Goal: Communication & Community: Answer question/provide support

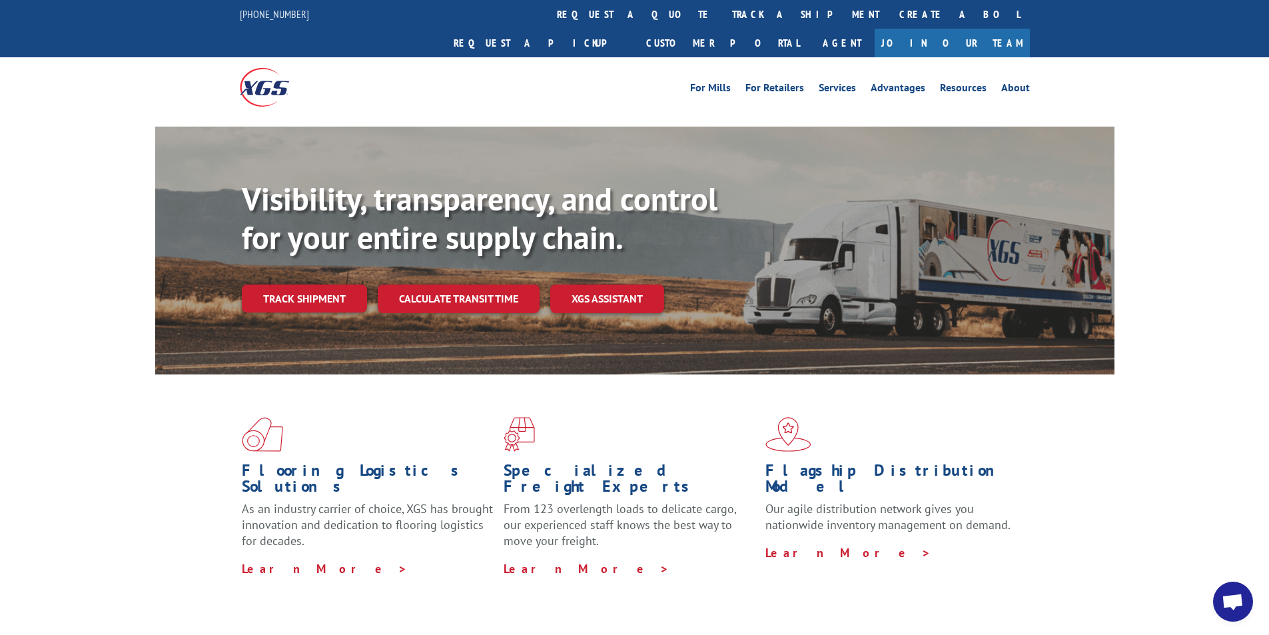
click at [1225, 596] on span "Open chat" at bounding box center [1233, 603] width 22 height 19
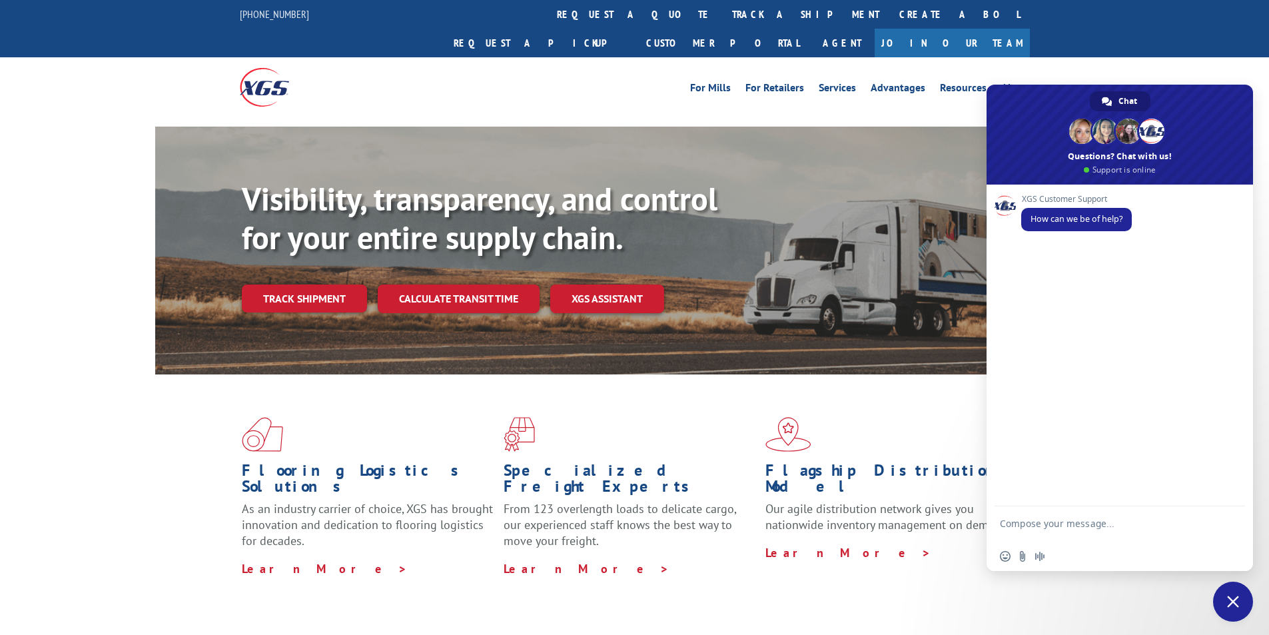
click at [1112, 526] on textarea "Compose your message..." at bounding box center [1105, 530] width 210 height 24
paste textarea "Hello My name is [PERSON_NAME] from Tforce Worldwide [PHONE_NUMBER] Email [EMAI…"
type textarea "Hello My name is [PERSON_NAME] from Tforce Worldwide [PHONE_NUMBER] Email [EMAI…"
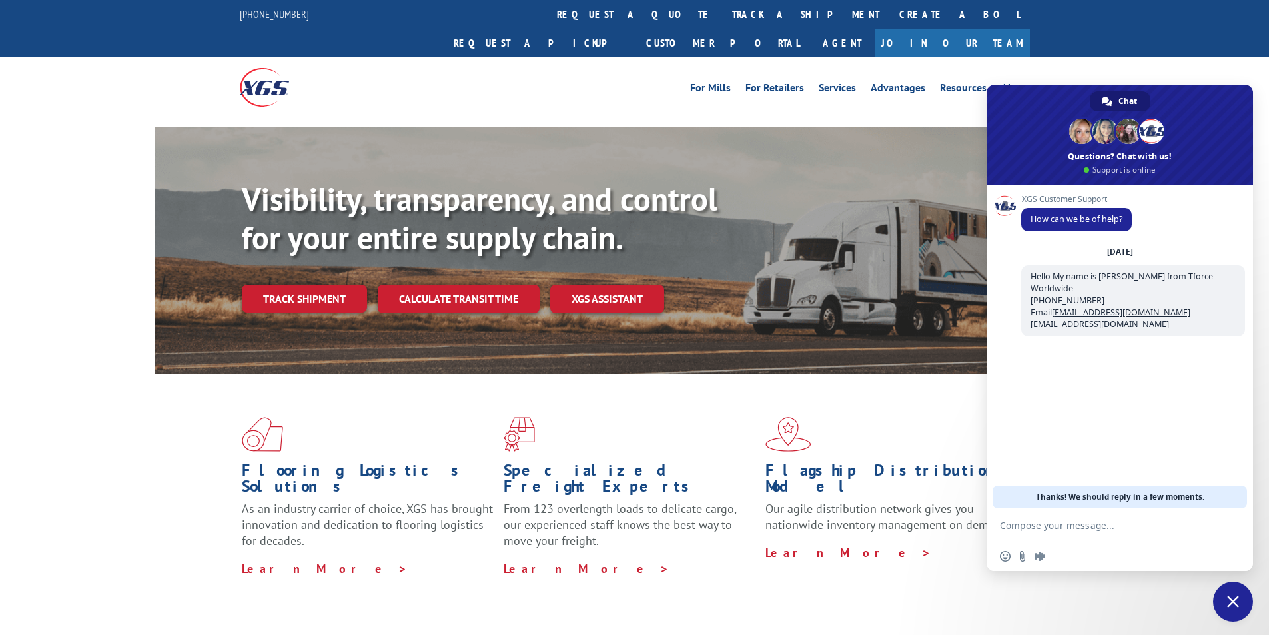
click at [1086, 521] on textarea "Compose your message..." at bounding box center [1105, 526] width 210 height 12
paste textarea "Good morning. I would appreciate an update on the scheduled pickups"
click at [1125, 536] on textarea "Good morning. I would appreciate an update on the scheduled pickups" at bounding box center [1105, 530] width 210 height 24
paste textarea "COR99887067"
type textarea "Good morning. I would appreciate an update on the scheduled pickups COR99887067"
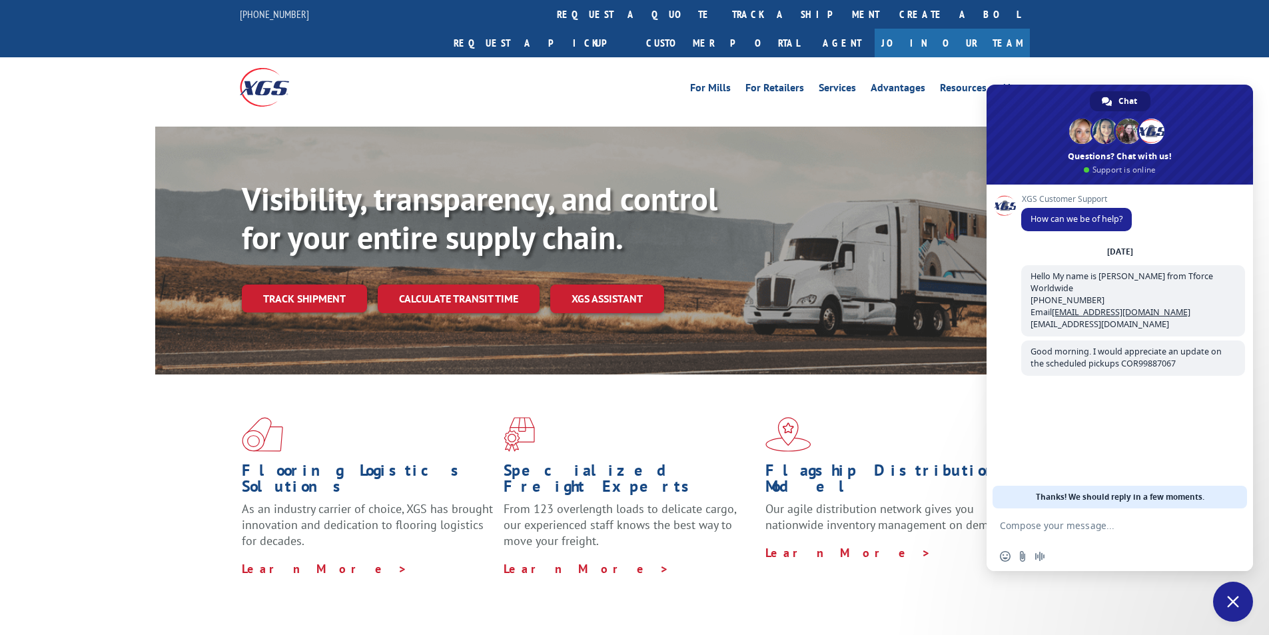
click at [1053, 522] on textarea "Compose your message..." at bounding box center [1105, 526] width 210 height 12
paste textarea "SUPRA ALLOYS [STREET_ADDRESS] Contact : Contact Type: Phone : [PHONE_NUMBER] Fa…"
type textarea "SUPRA ALLOYS [STREET_ADDRESS] Contact : Contact Type: Phone : [PHONE_NUMBER] Fa…"
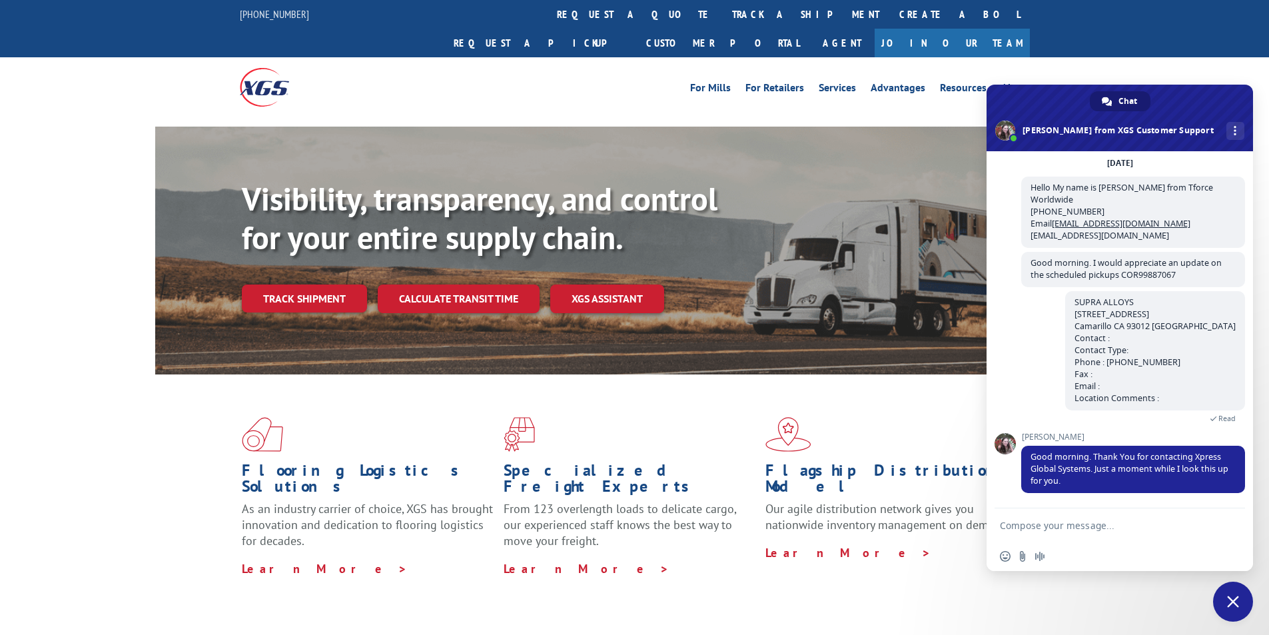
scroll to position [81, 0]
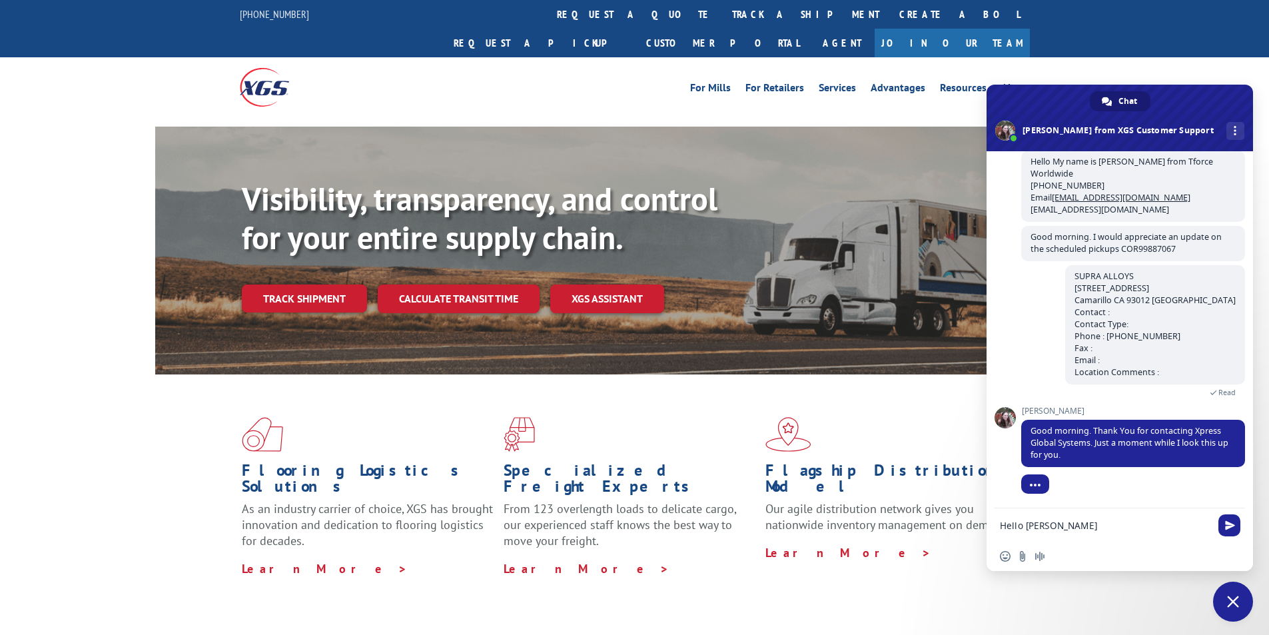
type textarea "Hello [PERSON_NAME]"
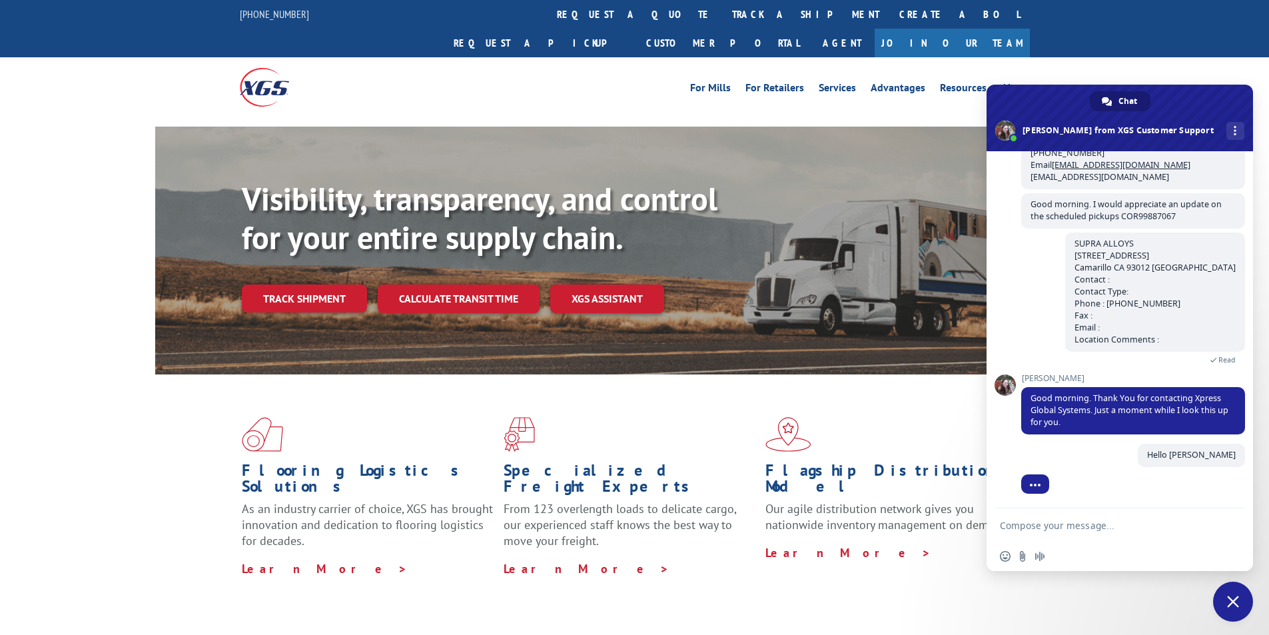
scroll to position [114, 0]
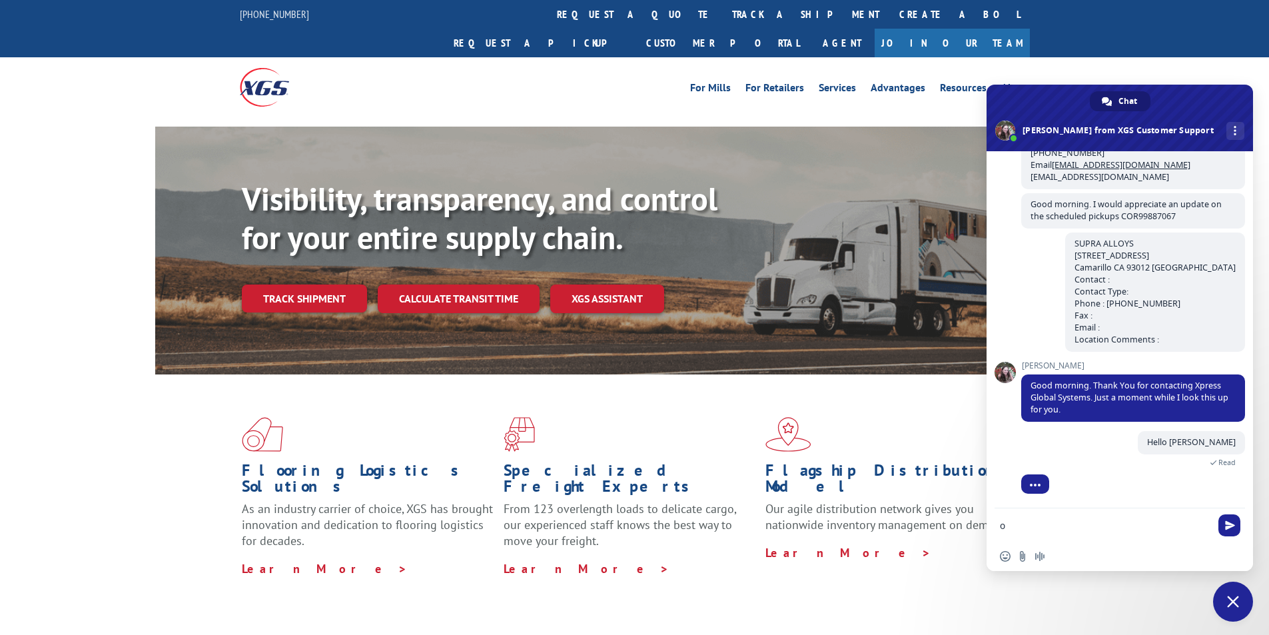
type textarea "ok"
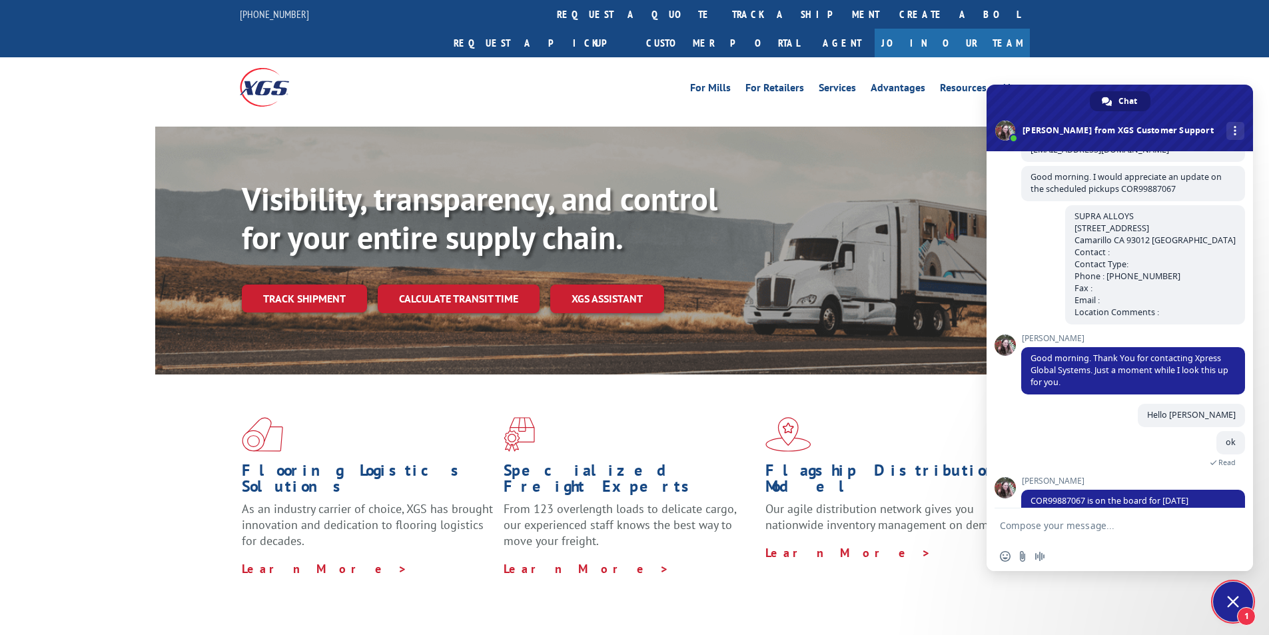
scroll to position [185, 0]
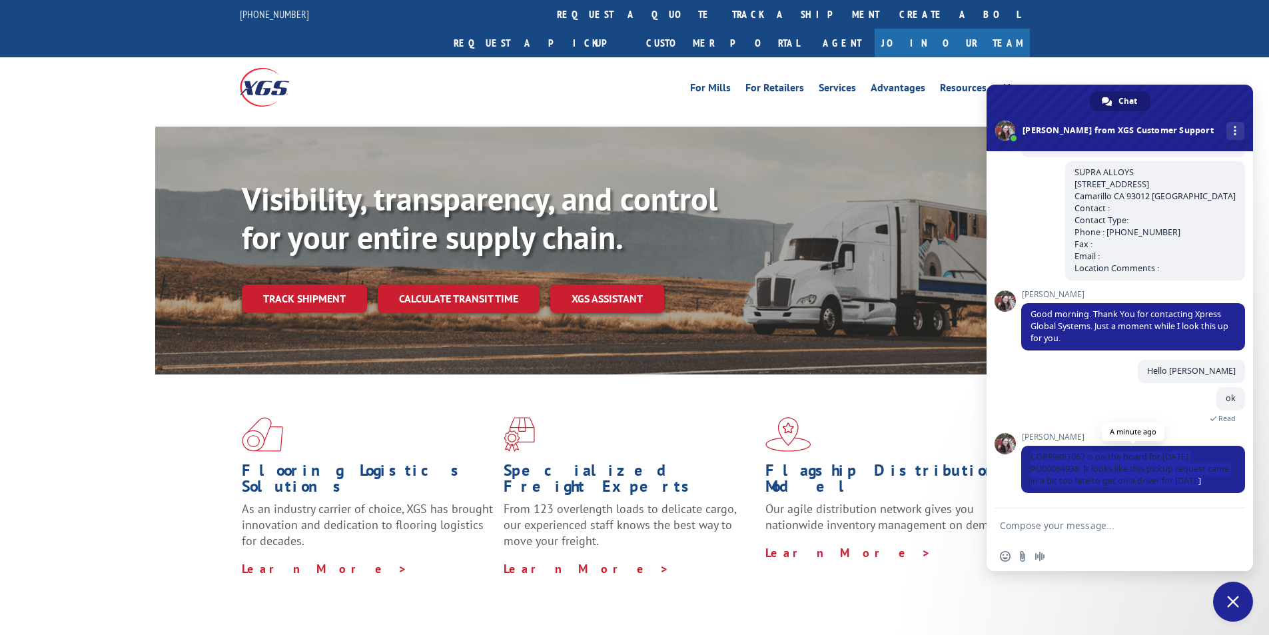
drag, startPoint x: 1031, startPoint y: 456, endPoint x: 1226, endPoint y: 489, distance: 197.3
click at [1226, 489] on span "COR99887067 is on the board for [DATE] PU00064938. It looks like this pickup re…" at bounding box center [1133, 469] width 224 height 47
copy span "COR99887067 is on the board for [DATE] PU00064938. It looks like this pickup re…"
click at [1148, 528] on textarea "Compose your message..." at bounding box center [1105, 526] width 210 height 12
type textarea "Thank you"
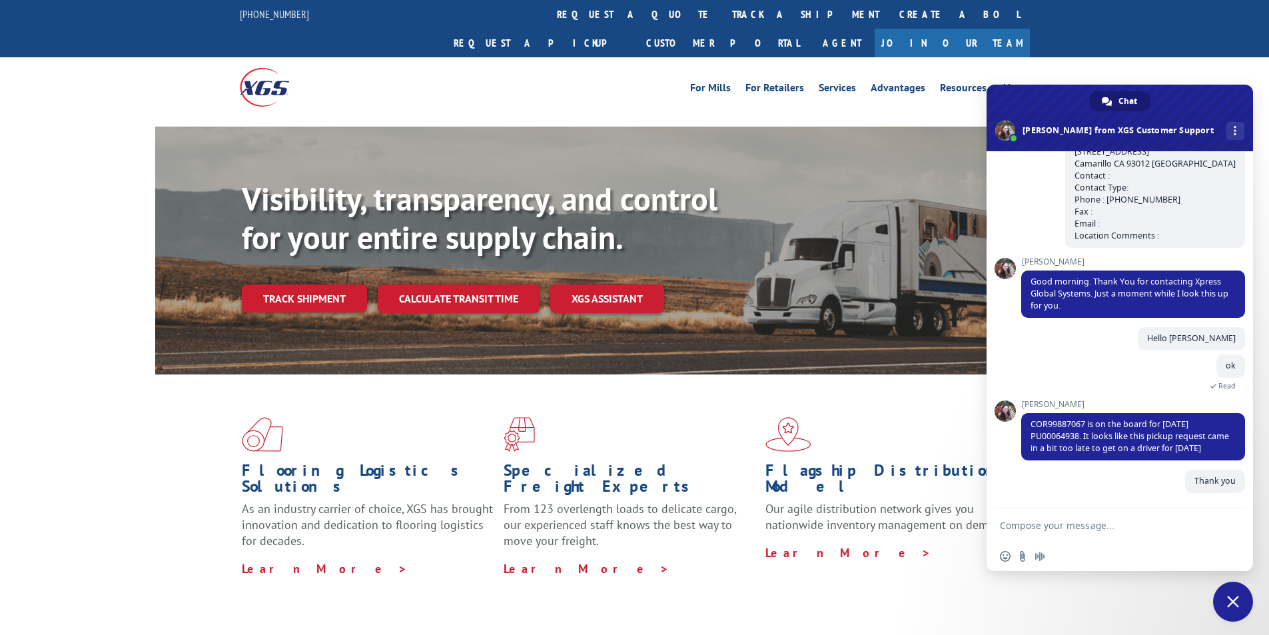
scroll to position [218, 0]
click at [1230, 599] on span "Close chat" at bounding box center [1233, 602] width 12 height 12
